Goal: Task Accomplishment & Management: Check status

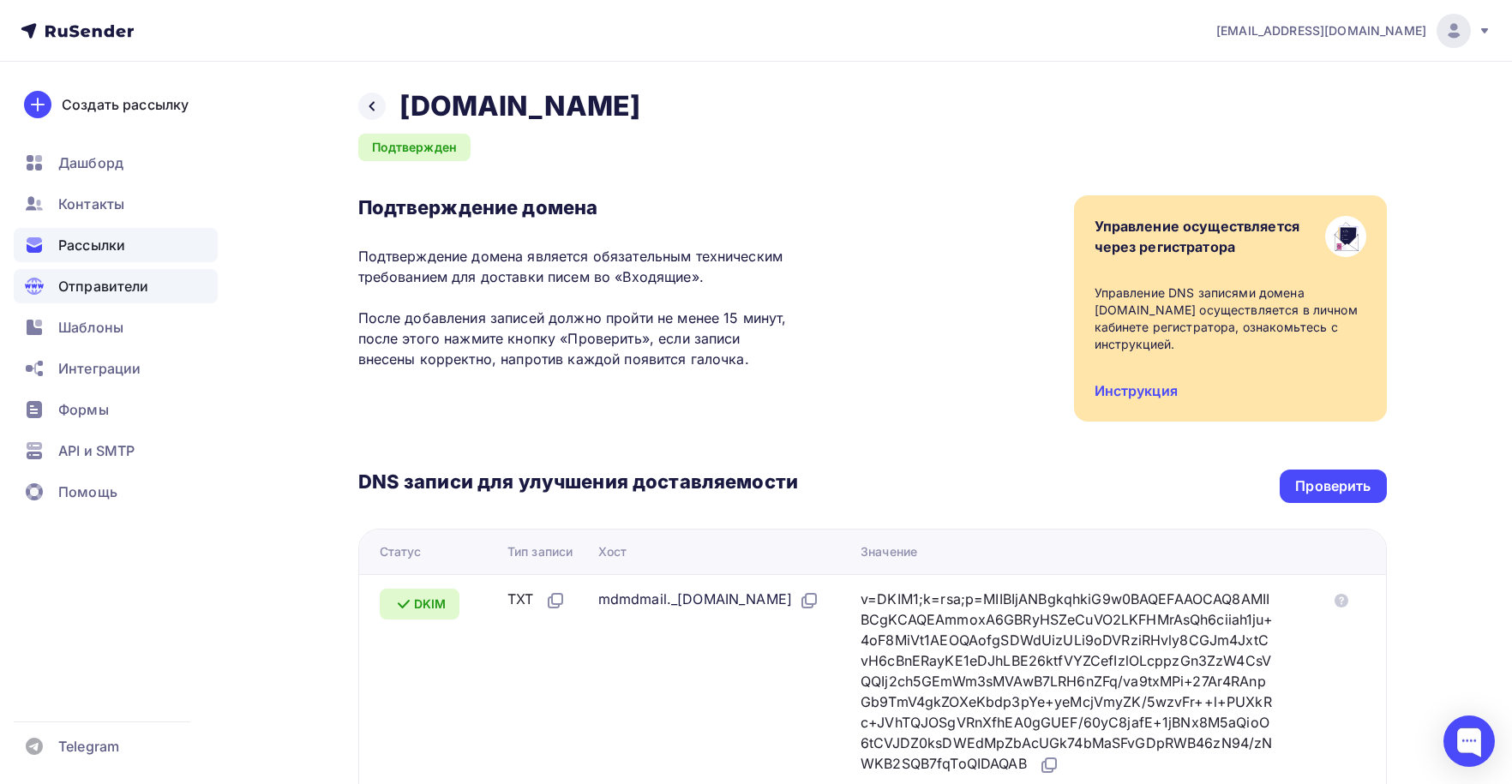
click at [89, 245] on span "Рассылки" at bounding box center [91, 244] width 67 height 21
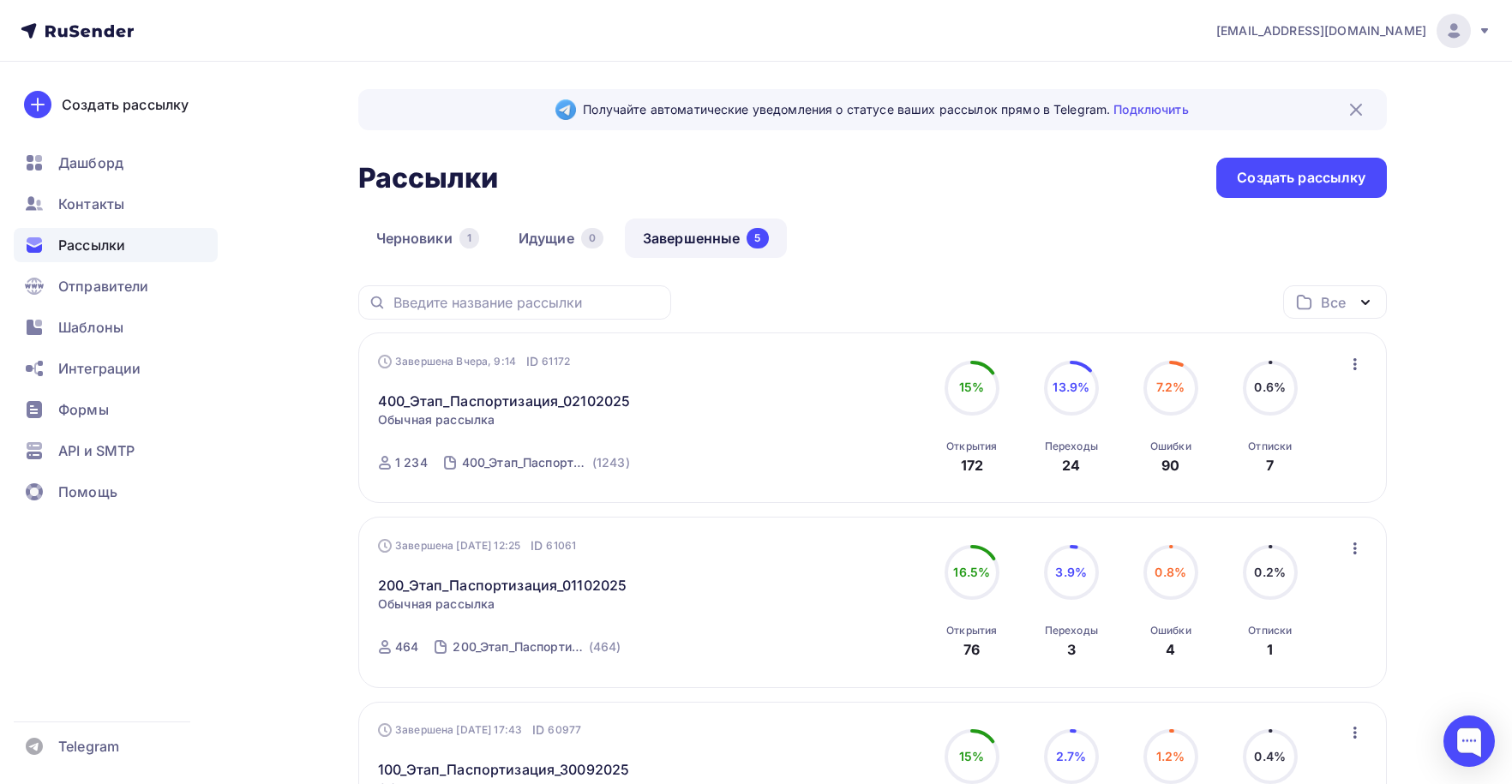
scroll to position [85, 0]
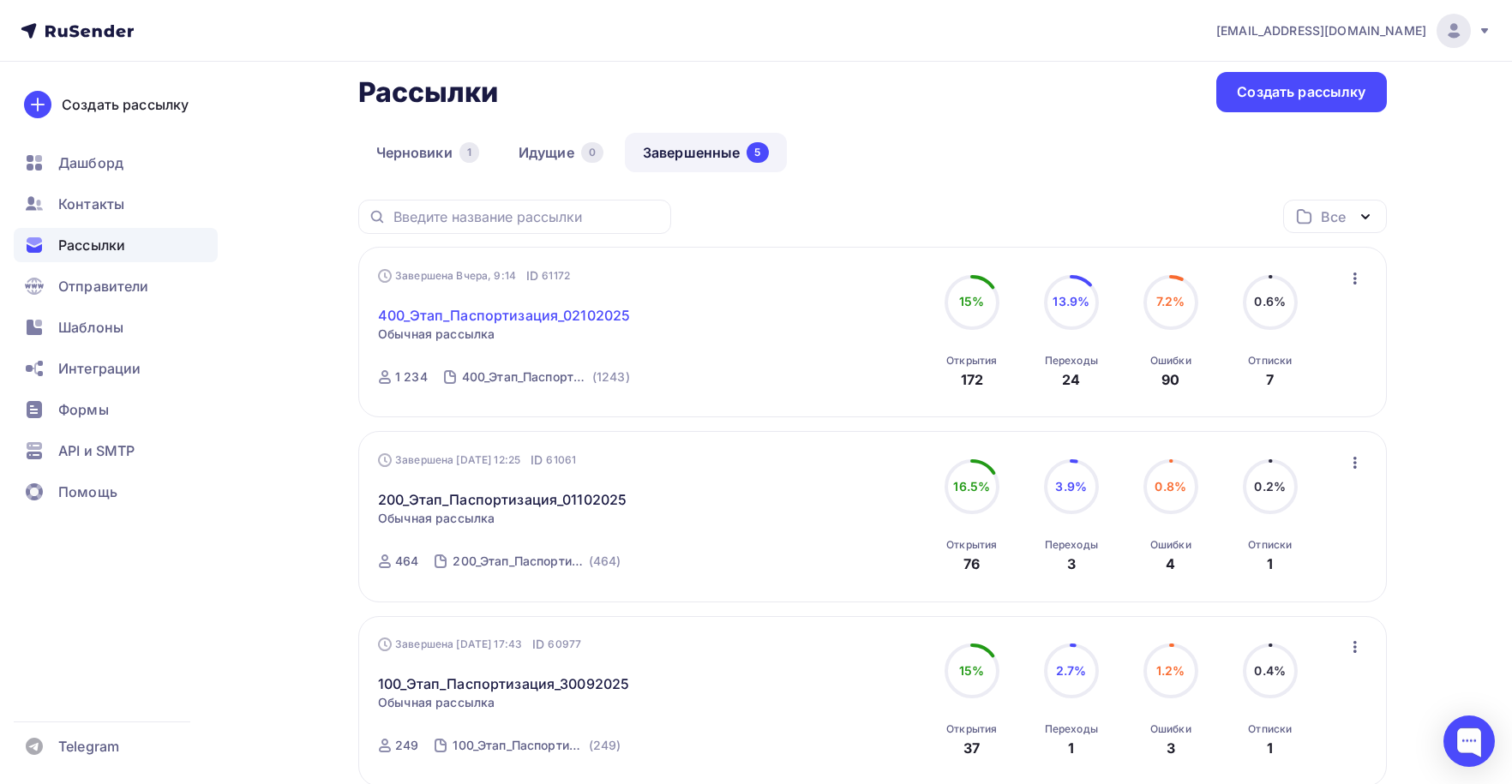
click at [451, 315] on link "400_Этап_Паспортизация_02102025" at bounding box center [503, 315] width 252 height 21
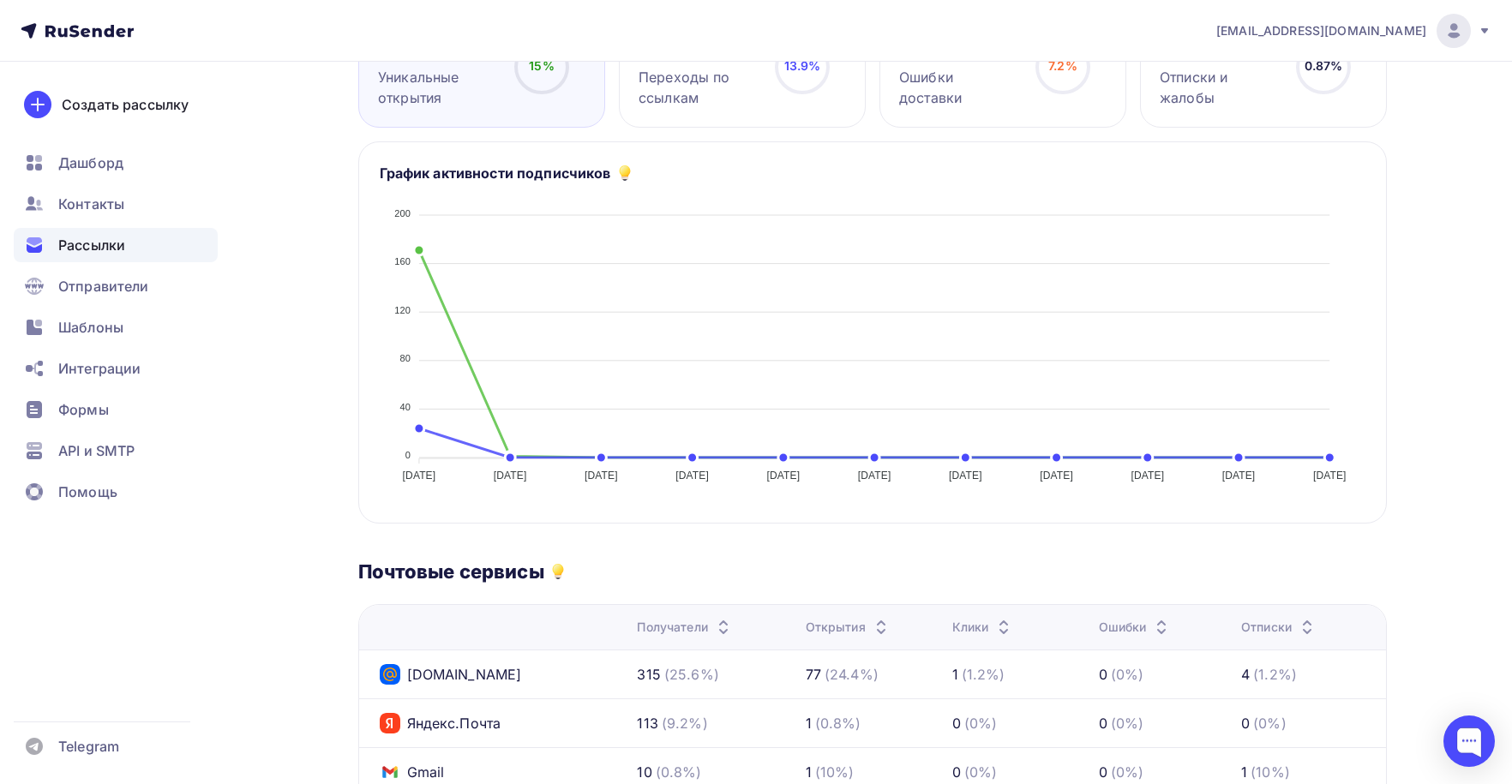
scroll to position [257, 0]
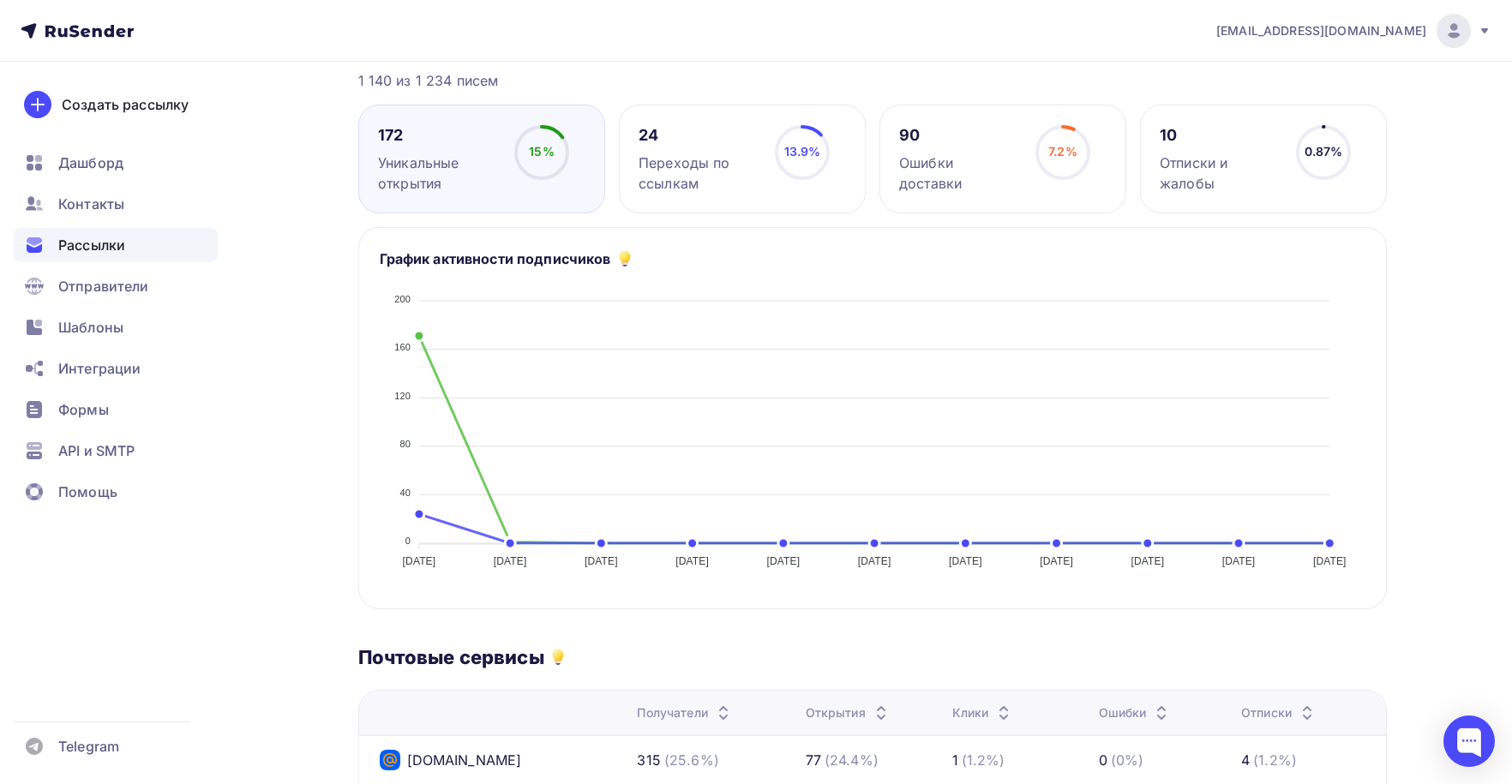
click at [685, 169] on div "Переходы по ссылкам" at bounding box center [699, 172] width 121 height 41
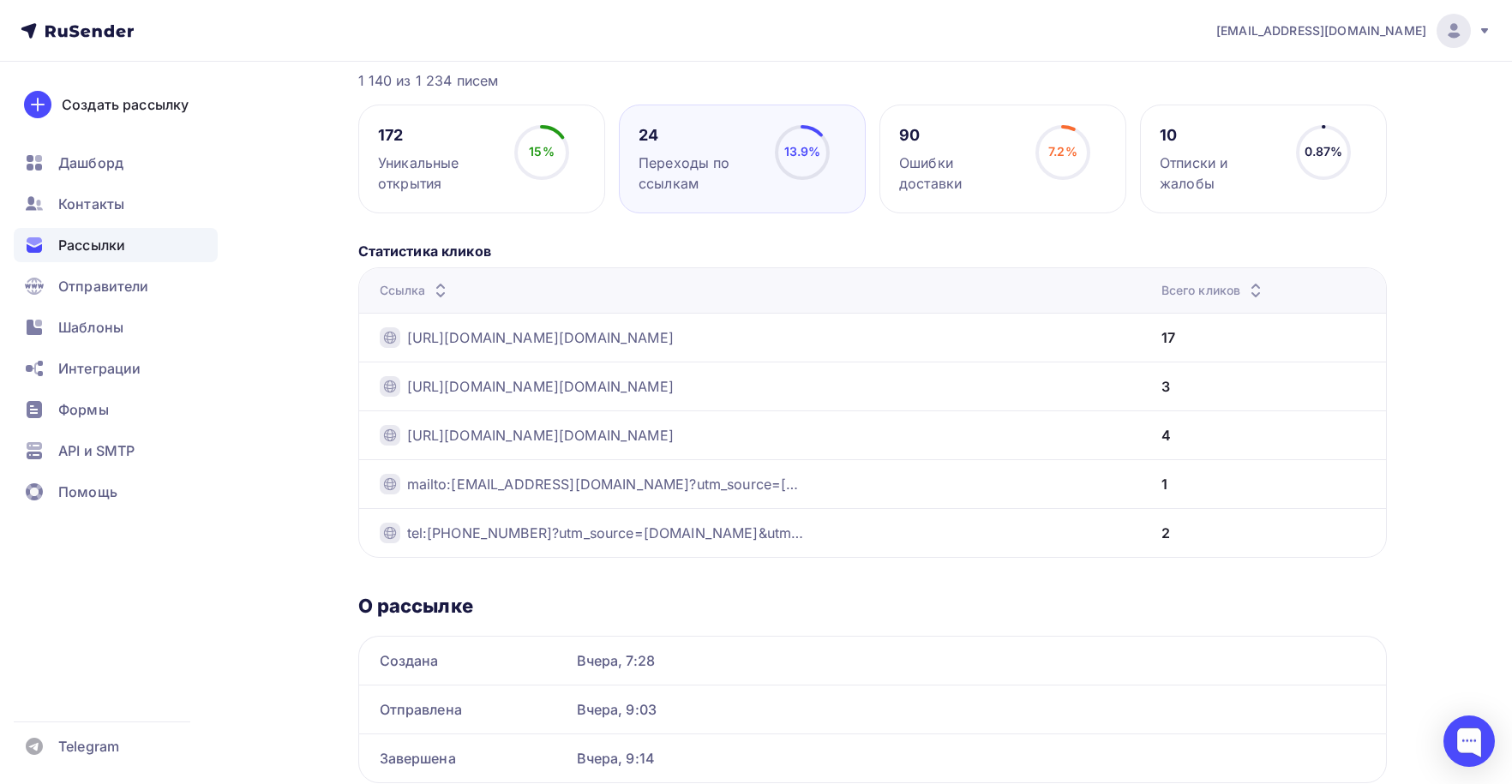
click at [953, 157] on div "Ошибки доставки" at bounding box center [959, 172] width 121 height 41
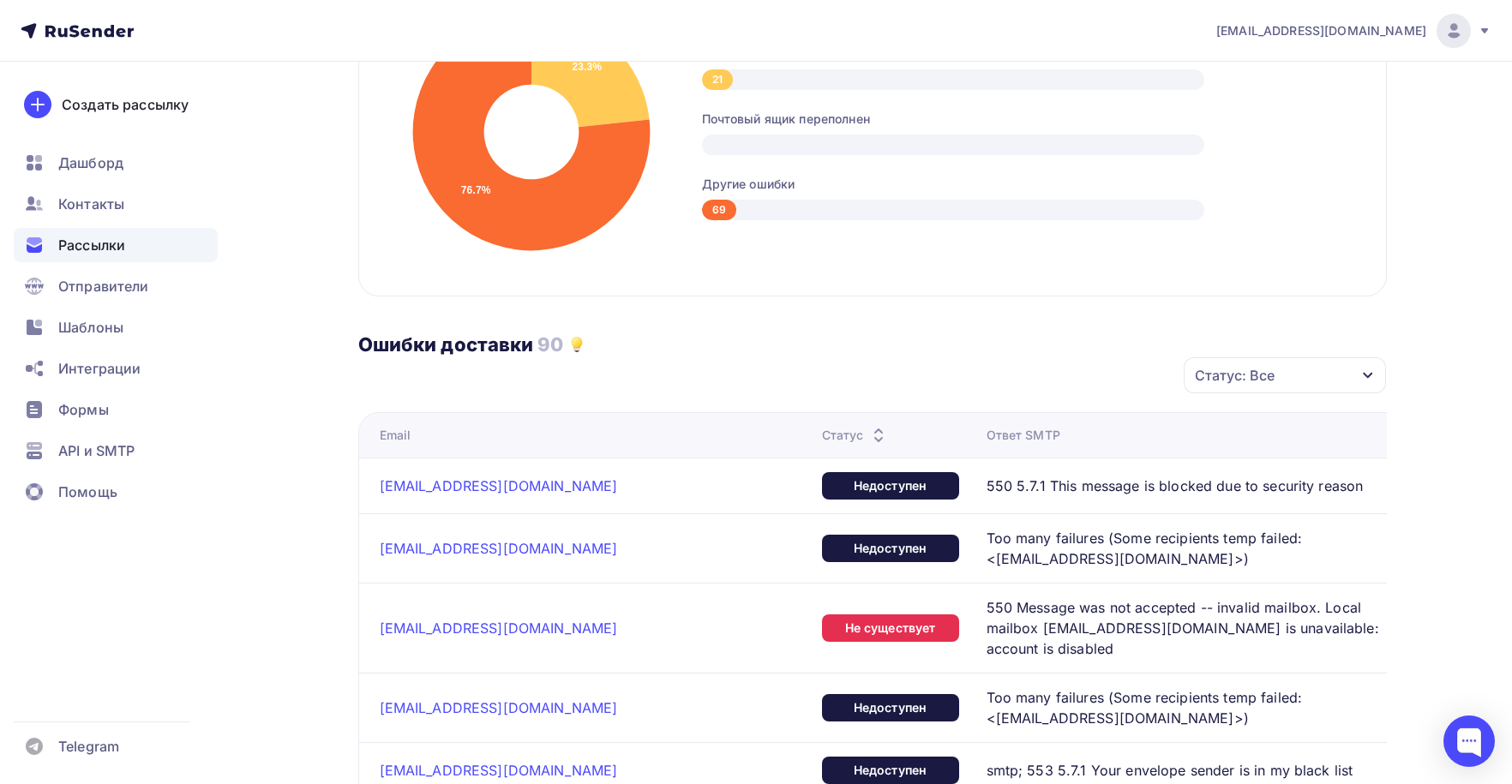
scroll to position [771, 0]
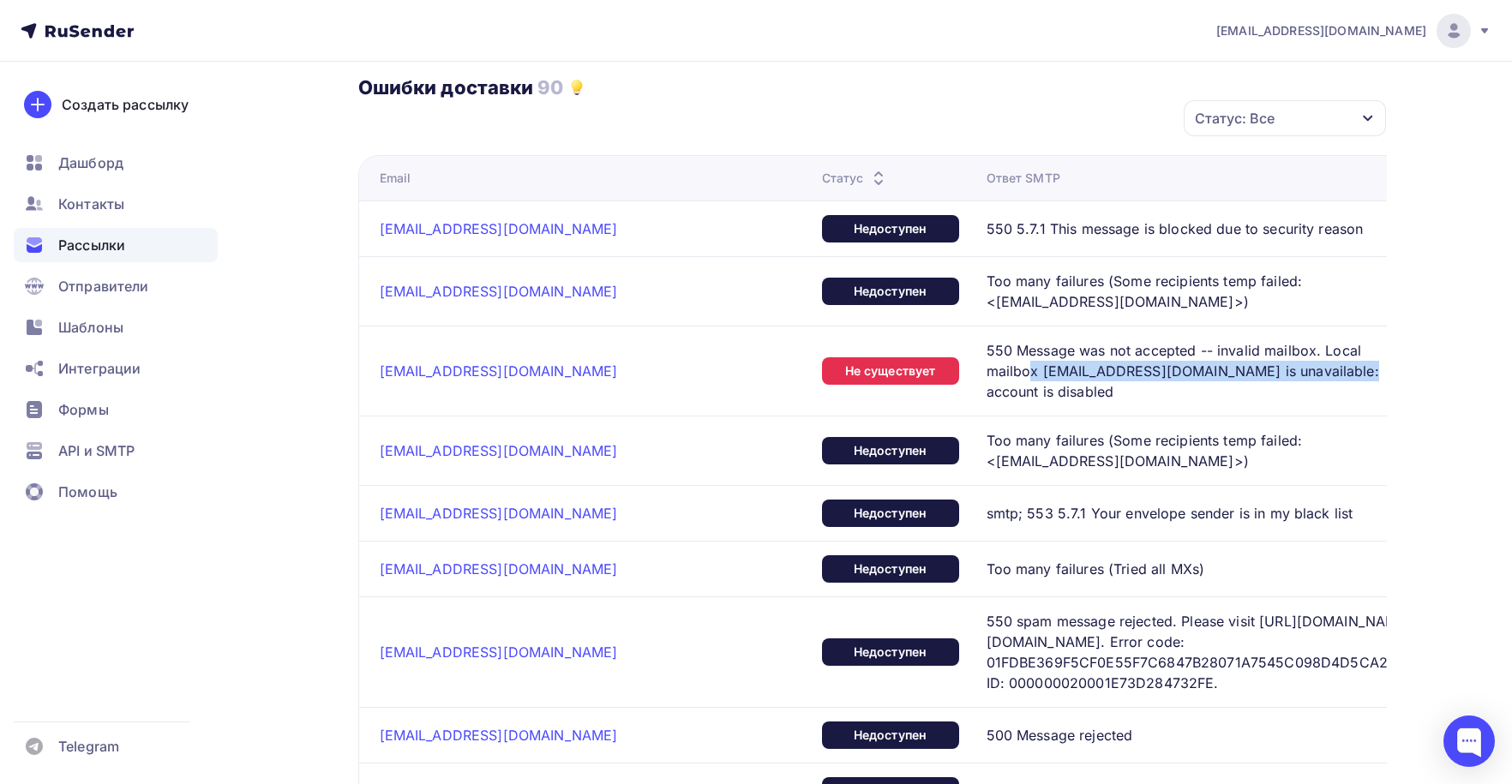
drag, startPoint x: 905, startPoint y: 370, endPoint x: 1201, endPoint y: 364, distance: 296.1
click at [1201, 364] on span "550 Message was not accepted -- invalid mailbox. Local mailbox [EMAIL_ADDRESS][…" at bounding box center [1193, 371] width 415 height 62
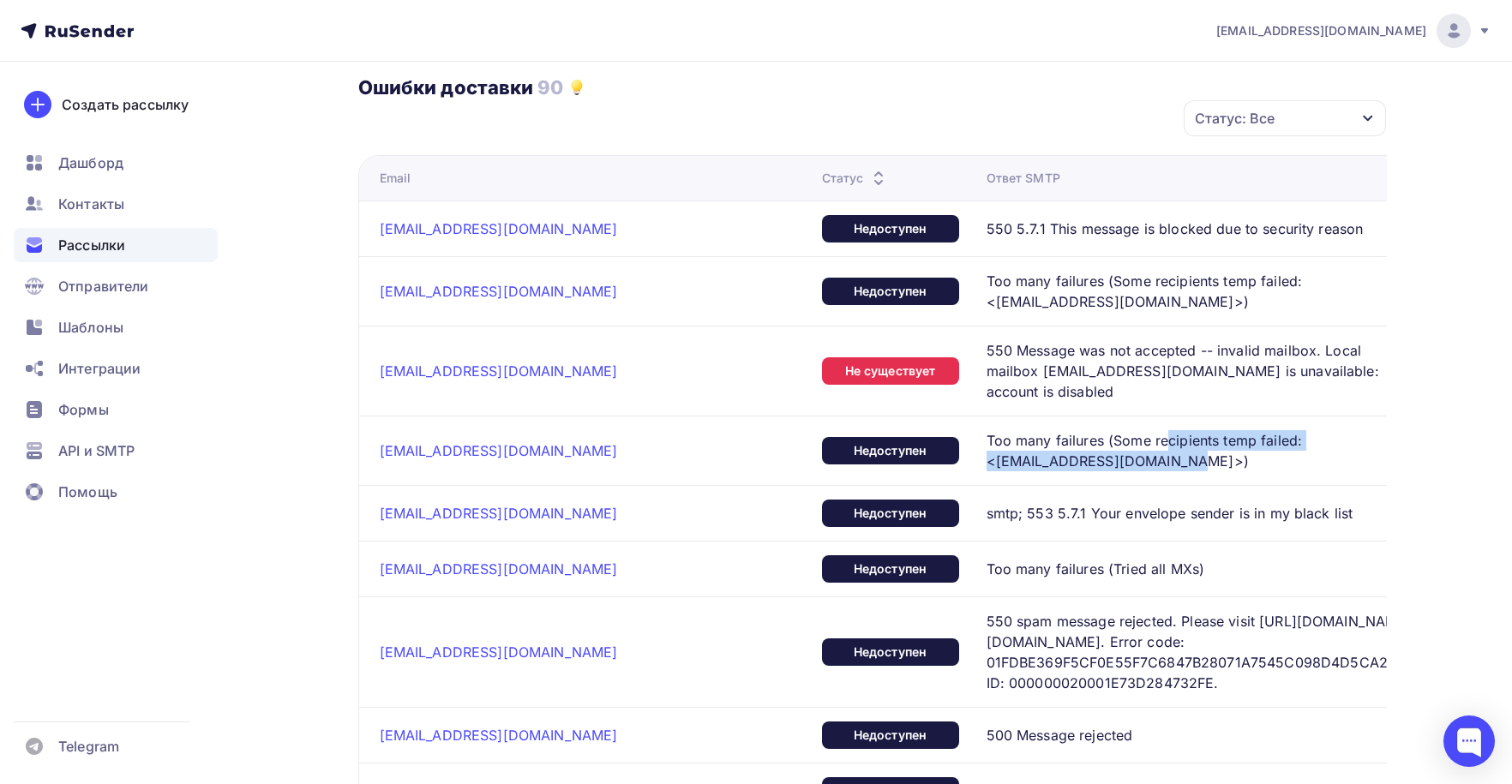
drag, startPoint x: 1039, startPoint y: 419, endPoint x: 1168, endPoint y: 445, distance: 131.6
click at [1168, 445] on span "Too many failures (Some recipients temp failed: <[EMAIL_ADDRESS][DOMAIN_NAME]>)" at bounding box center [1193, 450] width 415 height 41
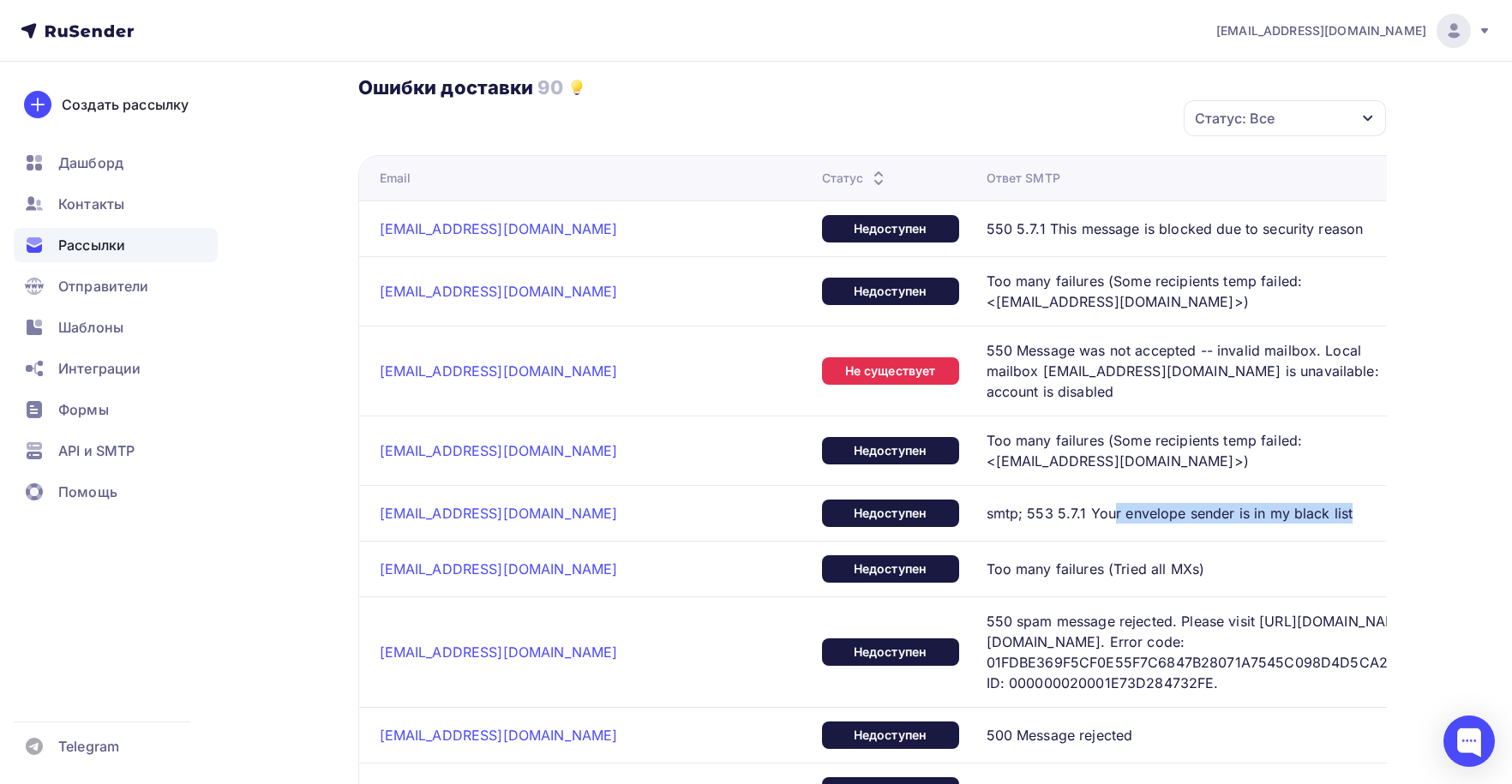
drag, startPoint x: 984, startPoint y: 494, endPoint x: 1221, endPoint y: 493, distance: 237.0
click at [1221, 503] on div "smtp; 553 5.7.1 Your envelope sender is in my black list" at bounding box center [1200, 513] width 428 height 21
click at [1040, 503] on span "smtp; 553 5.7.1 Your envelope sender is in my black list" at bounding box center [1169, 513] width 367 height 21
click at [1157, 503] on span "smtp; 553 5.7.1 Your envelope sender is in my black list" at bounding box center [1169, 513] width 367 height 21
drag, startPoint x: 995, startPoint y: 490, endPoint x: 1090, endPoint y: 487, distance: 95.0
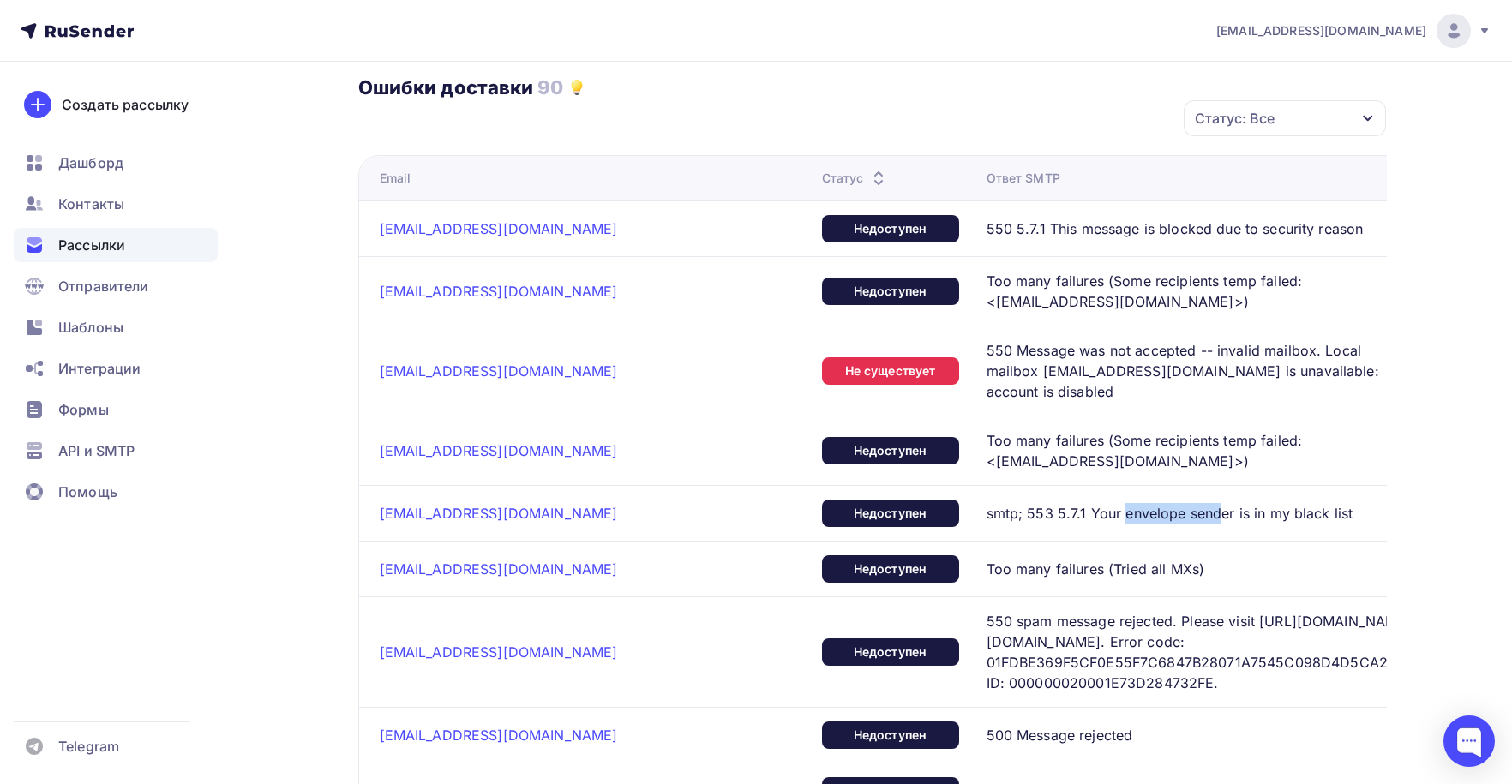
click at [1090, 503] on span "smtp; 553 5.7.1 Your envelope sender is in my black list" at bounding box center [1169, 513] width 367 height 21
drag, startPoint x: 961, startPoint y: 490, endPoint x: 1220, endPoint y: 487, distance: 259.0
click at [1220, 503] on span "smtp; 553 5.7.1 Your envelope sender is in my black list" at bounding box center [1169, 513] width 367 height 21
drag, startPoint x: 537, startPoint y: 491, endPoint x: 412, endPoint y: 492, distance: 125.0
click at [412, 505] on div "[EMAIL_ADDRESS][DOMAIN_NAME]" at bounding box center [593, 513] width 428 height 17
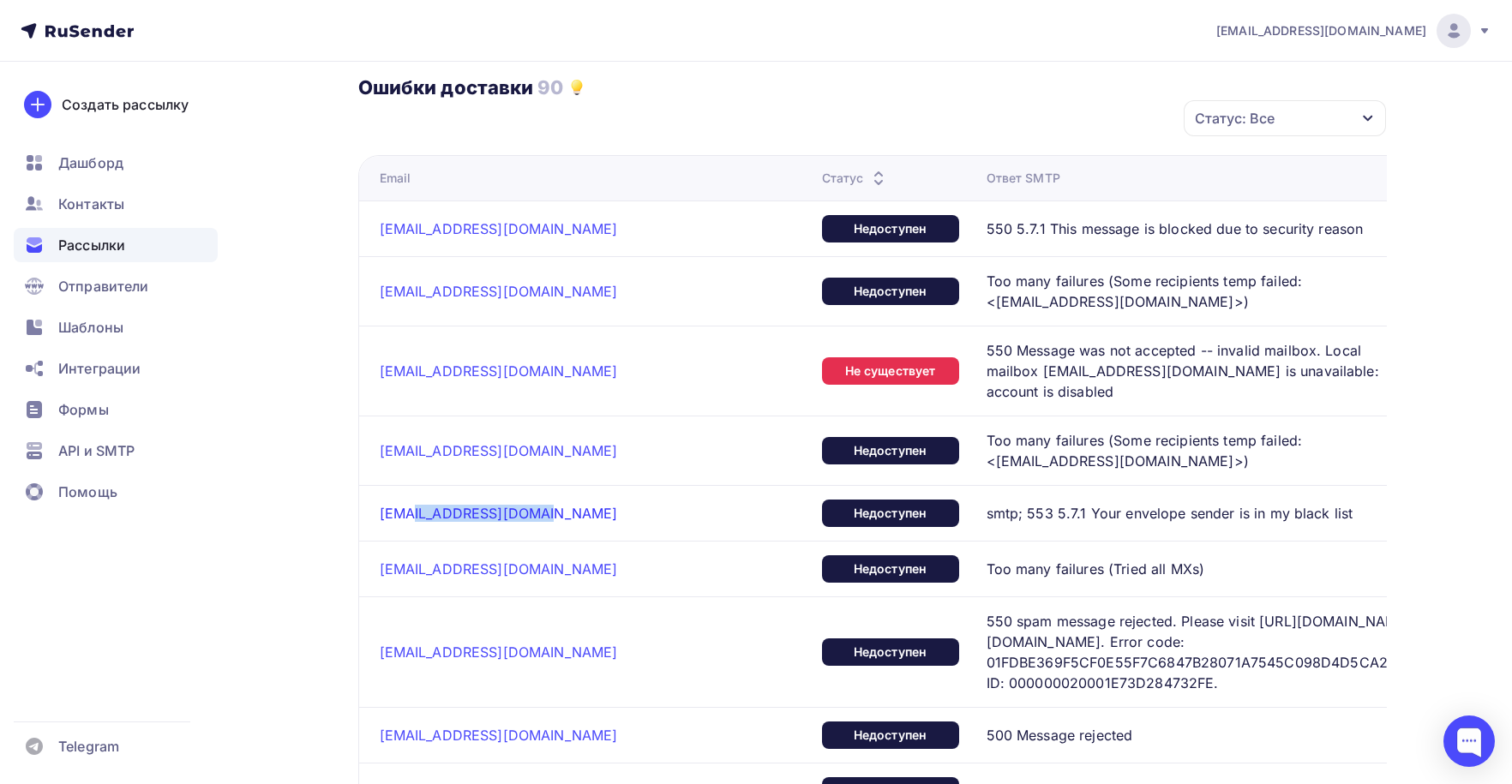
copy link "[DOMAIN_NAME]"
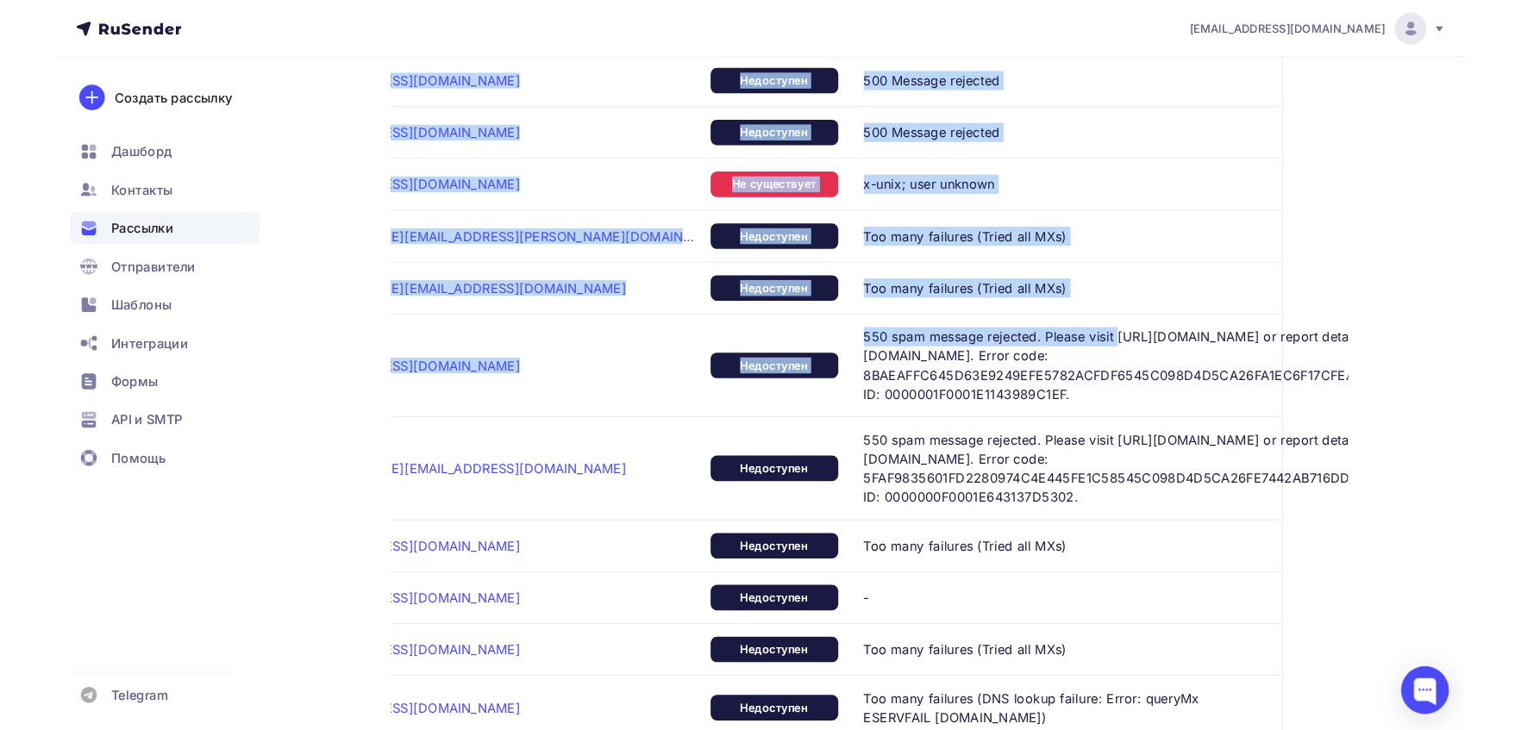
scroll to position [0, 177]
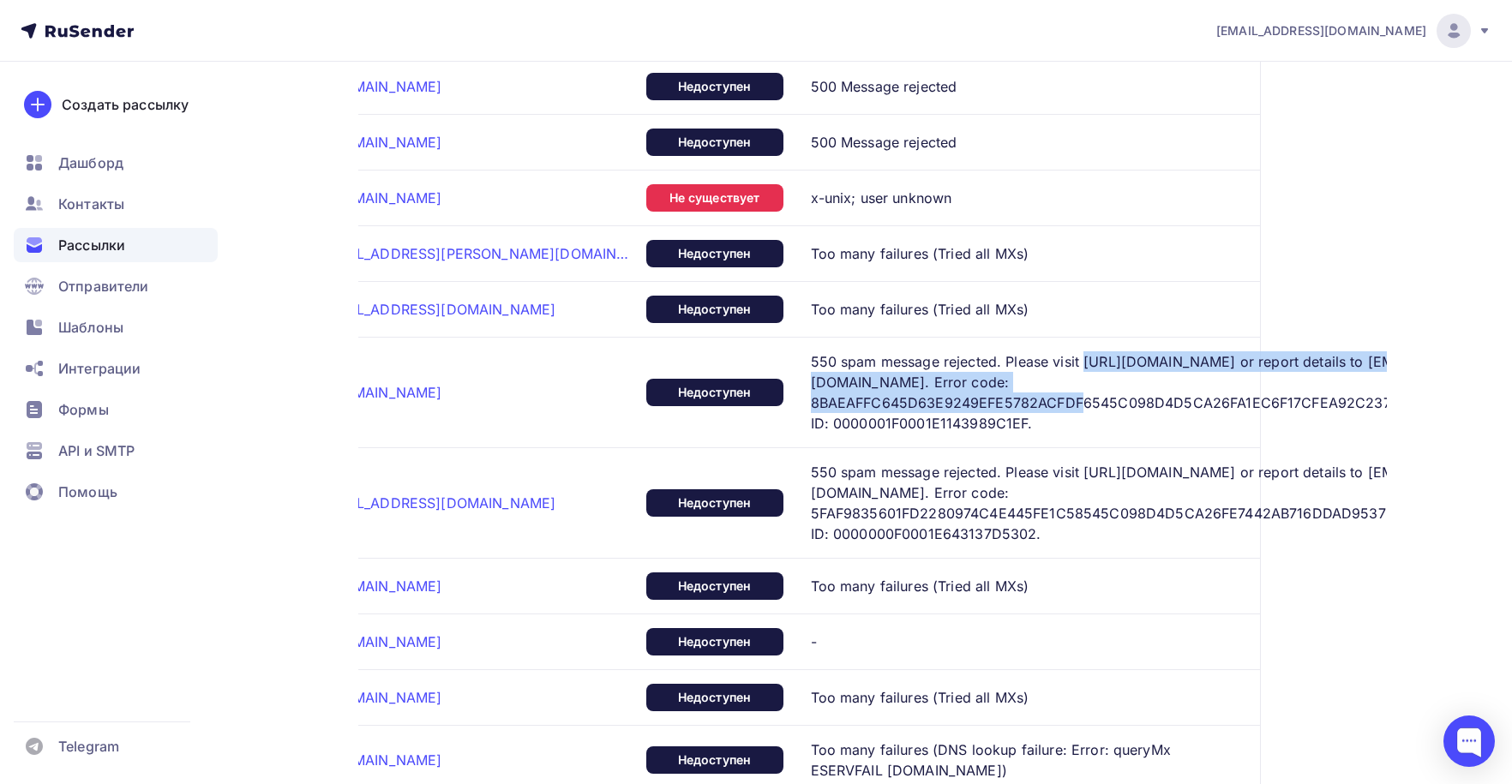
drag, startPoint x: 1130, startPoint y: 396, endPoint x: 1236, endPoint y: 421, distance: 108.9
click at [1236, 421] on span "550 spam message rejected. Please visit [URL][DOMAIN_NAME] or report details to…" at bounding box center [1165, 392] width 710 height 82
copy span "[URL][DOMAIN_NAME]"
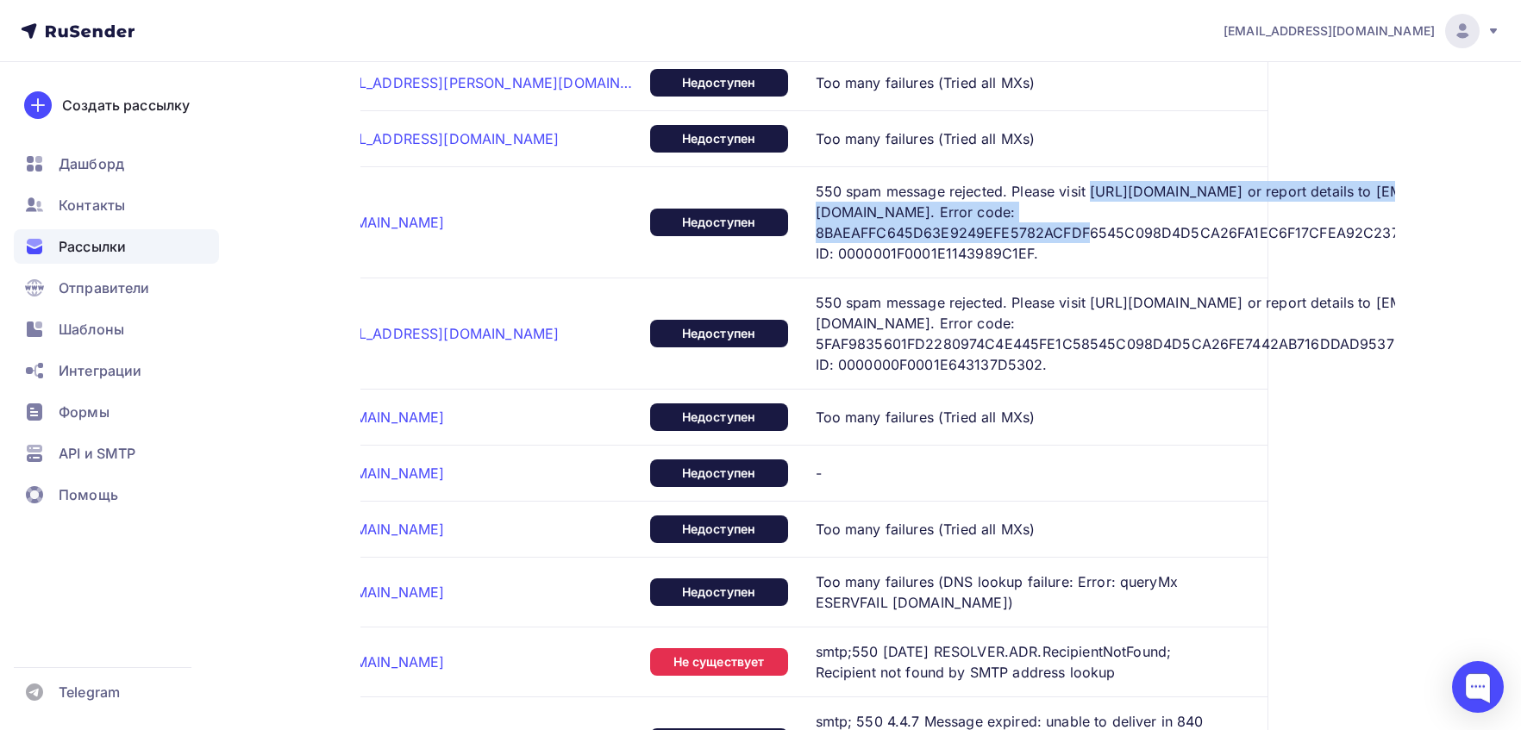
scroll to position [3879, 0]
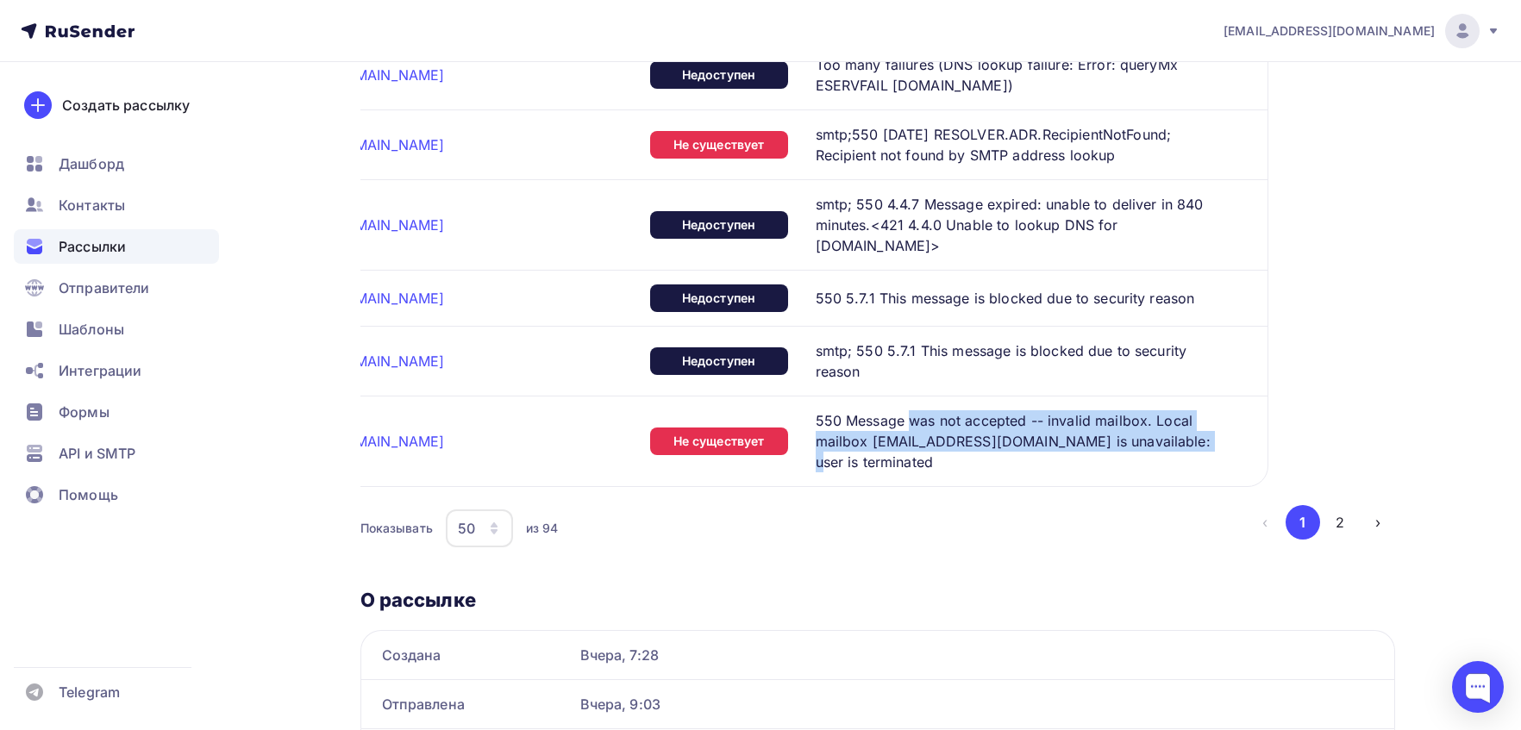
drag, startPoint x: 833, startPoint y: 467, endPoint x: 1055, endPoint y: 489, distance: 223.4
click at [1063, 472] on span "550 Message was not accepted -- invalid mailbox. Local mailbox [EMAIL_ADDRESS][…" at bounding box center [1023, 441] width 417 height 62
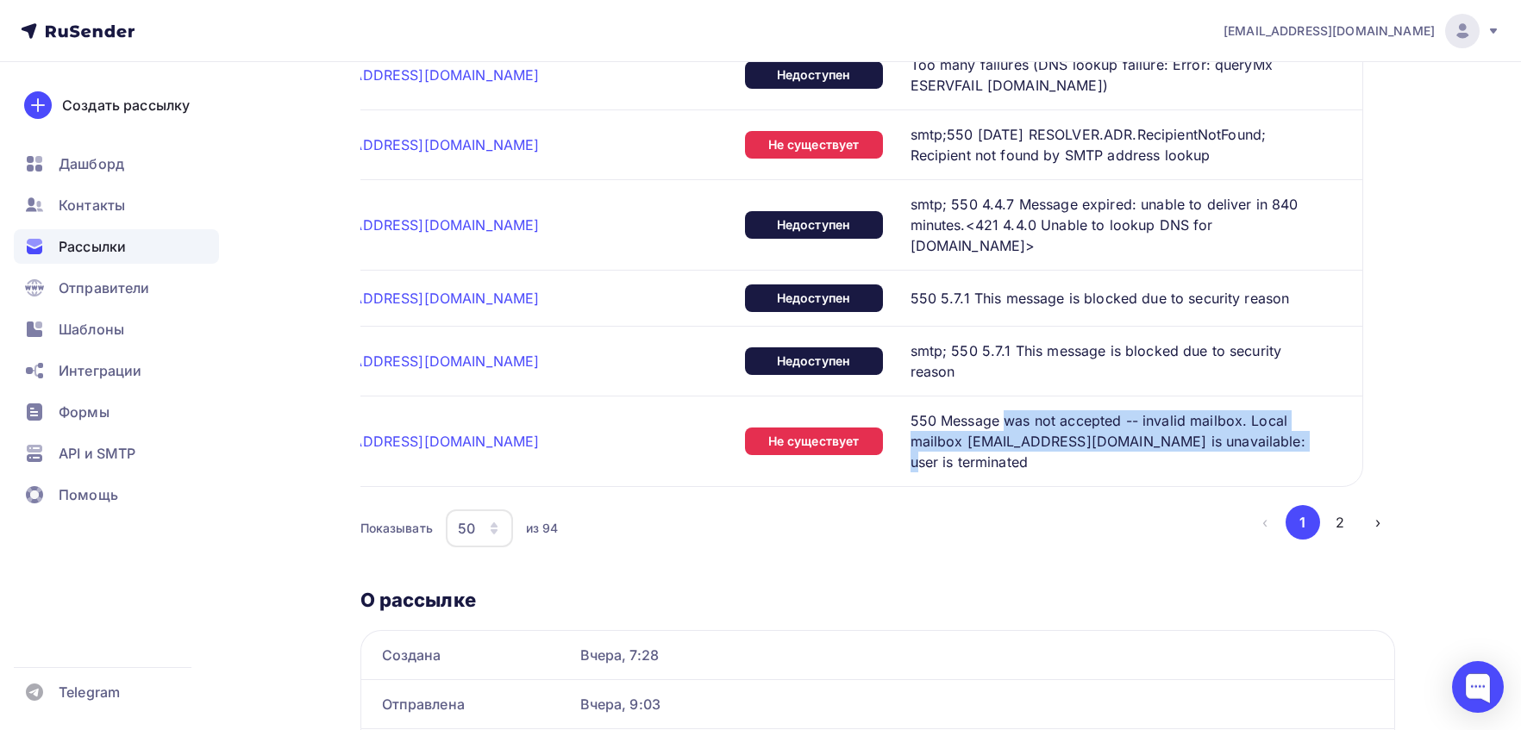
scroll to position [0, 0]
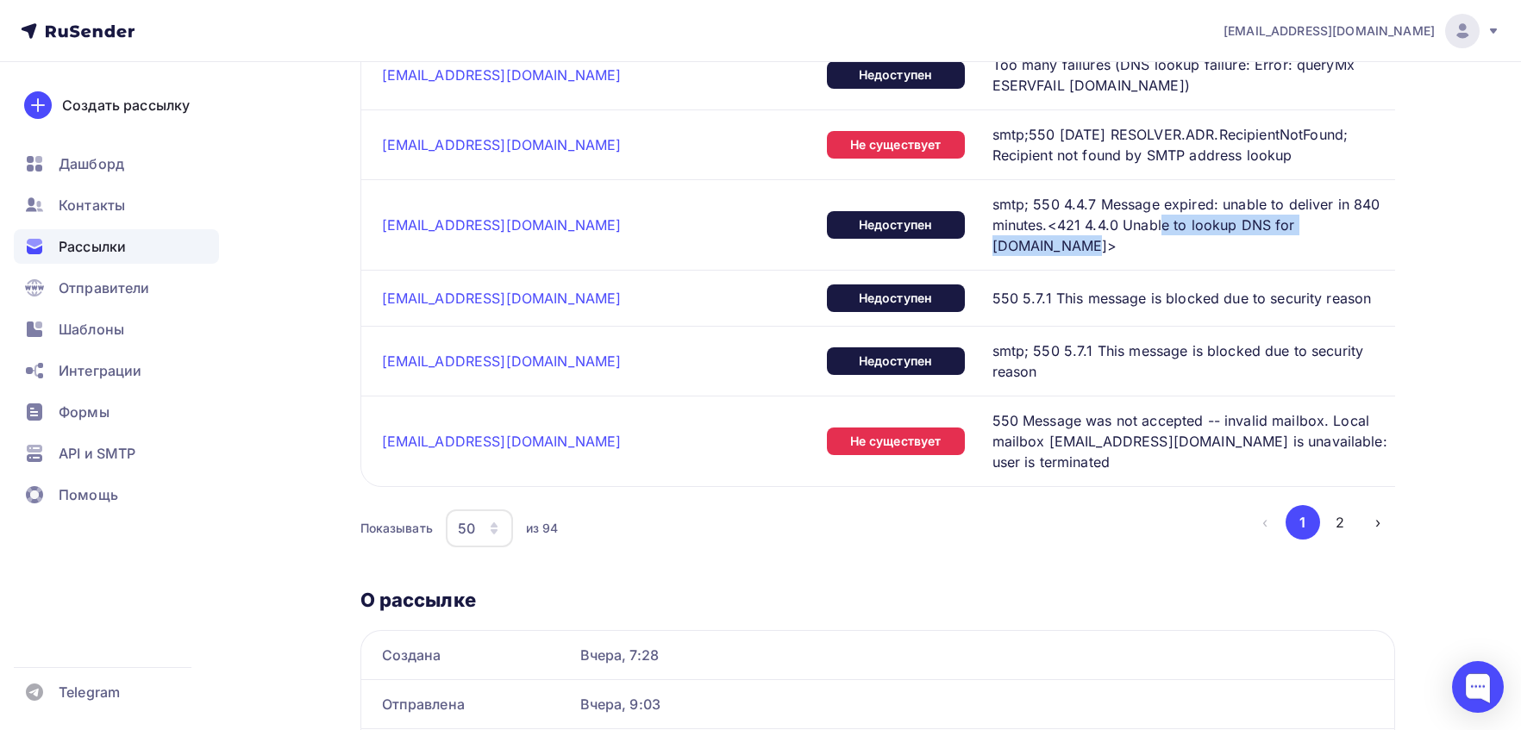
drag, startPoint x: 1034, startPoint y: 299, endPoint x: 1255, endPoint y: 309, distance: 220.9
click at [1255, 256] on span "smtp; 550 4.4.7 Message expired: unable to deliver in 840 minutes.<421 4.4.0 Un…" at bounding box center [1200, 225] width 417 height 62
